Goal: Task Accomplishment & Management: Use online tool/utility

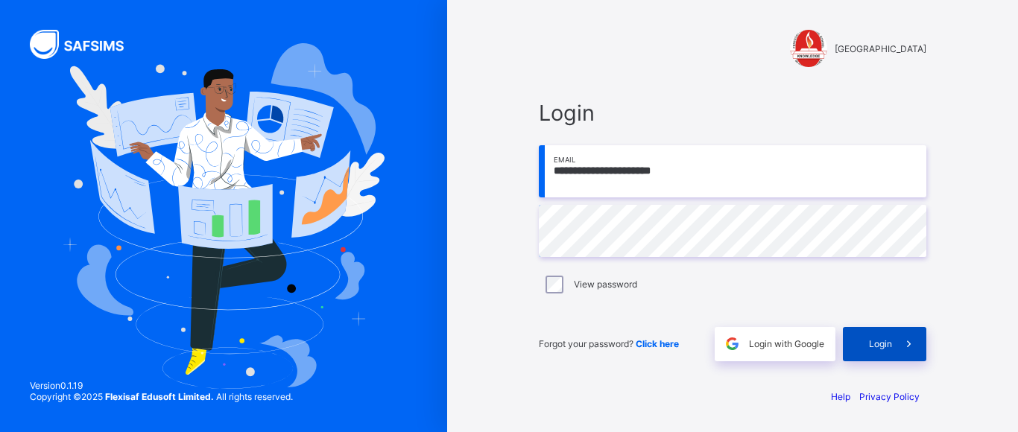
click at [907, 346] on icon at bounding box center [909, 344] width 16 height 14
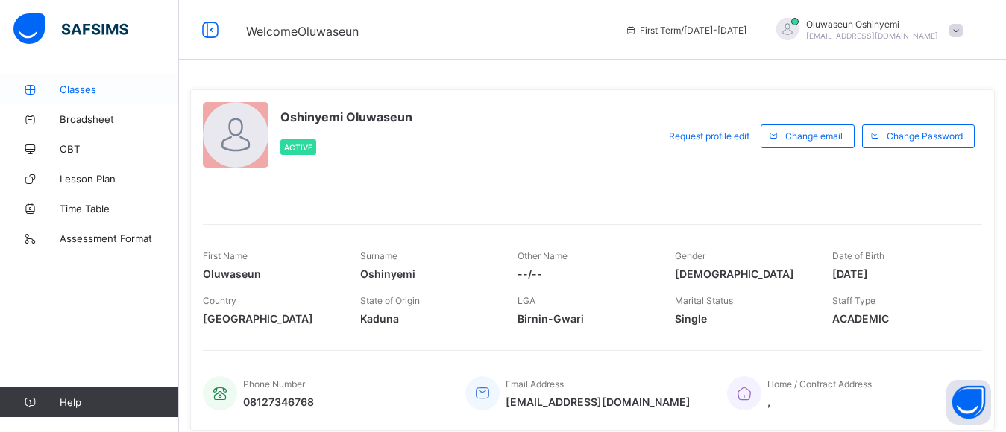
click at [88, 85] on span "Classes" at bounding box center [119, 89] width 119 height 12
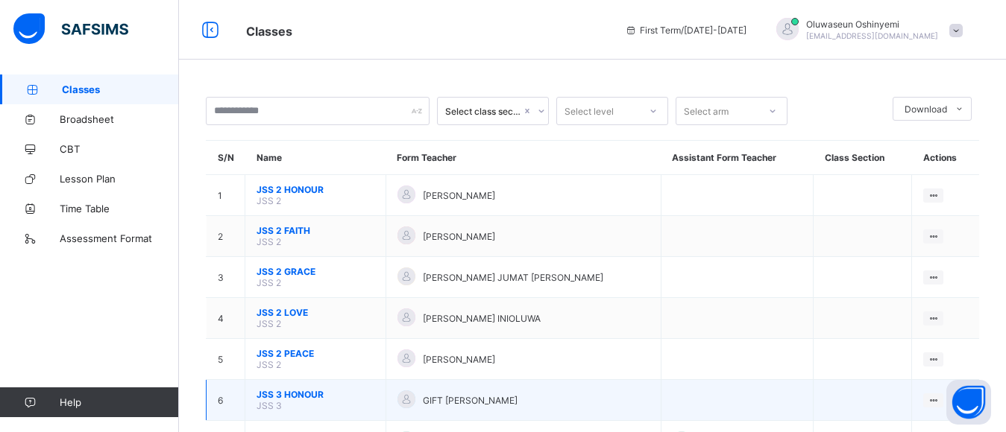
click at [300, 397] on span "JSS 3 HONOUR" at bounding box center [315, 394] width 118 height 11
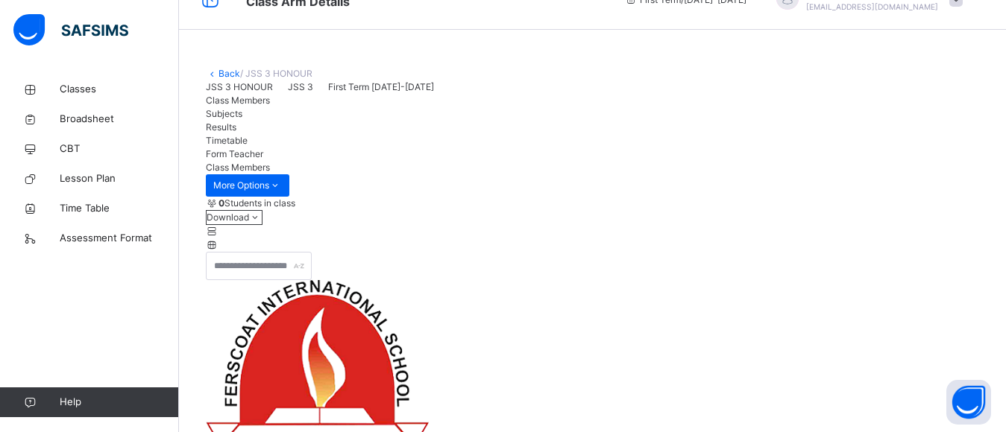
scroll to position [89, 0]
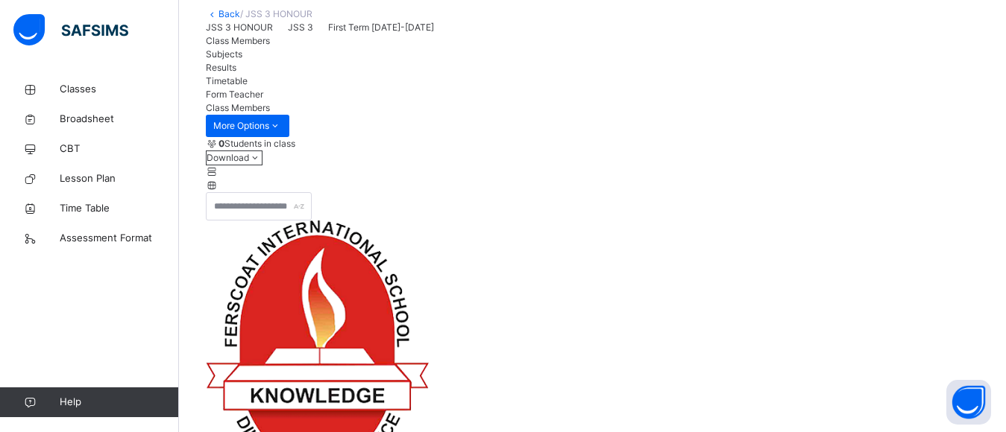
click at [242, 60] on span "Subjects" at bounding box center [224, 53] width 37 height 11
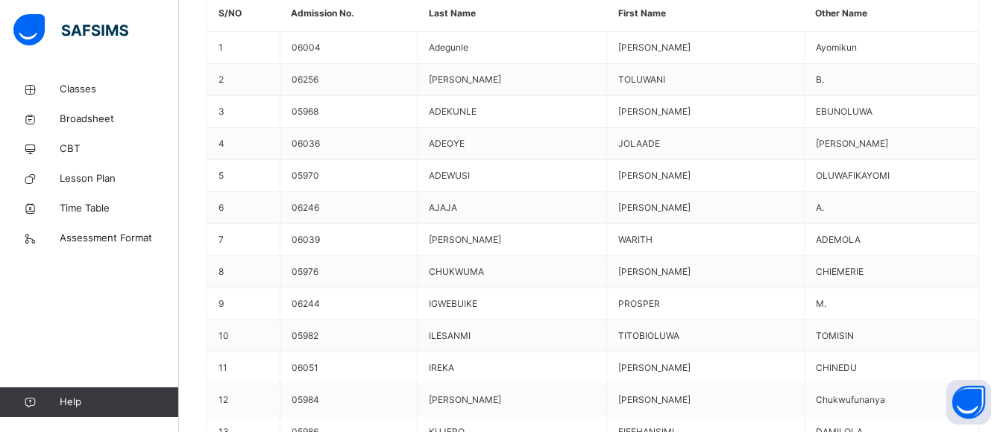
scroll to position [895, 0]
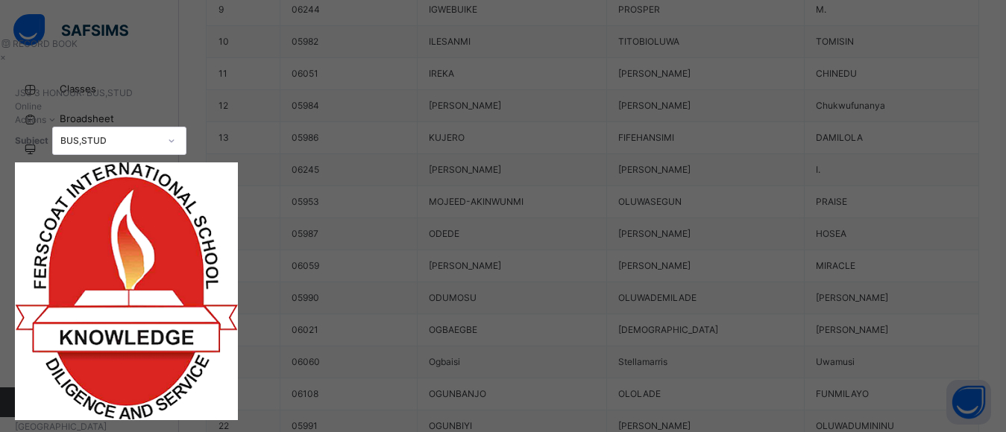
scroll to position [1014, 0]
